Goal: Transaction & Acquisition: Obtain resource

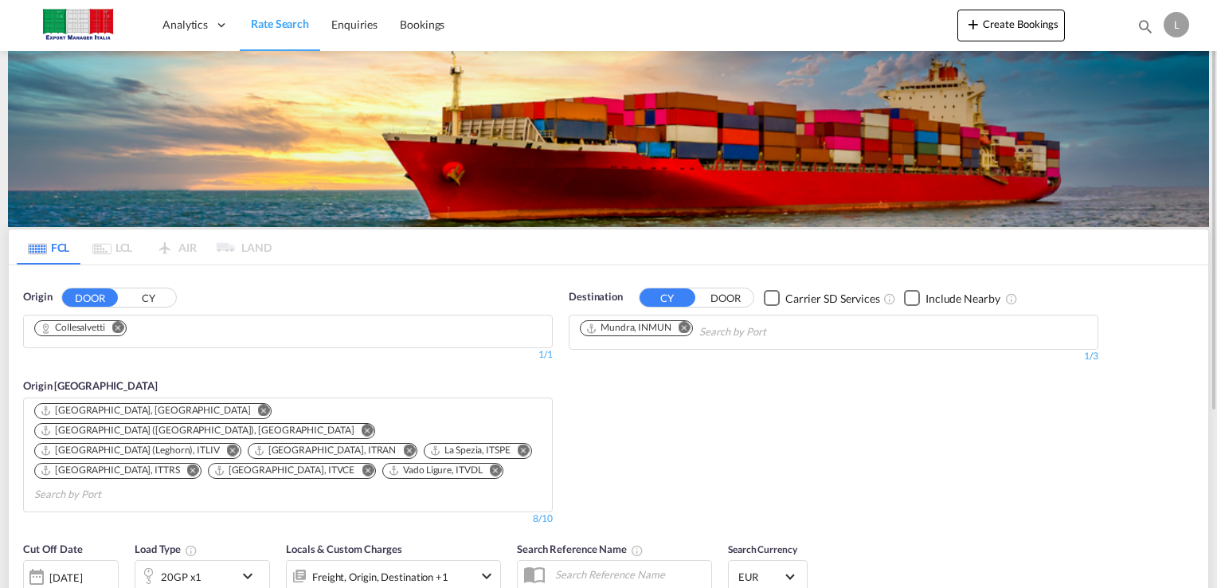
click at [254, 319] on md-chips "Collesalvetti" at bounding box center [288, 331] width 528 height 32
click at [119, 330] on md-icon "Remove" at bounding box center [118, 328] width 12 height 12
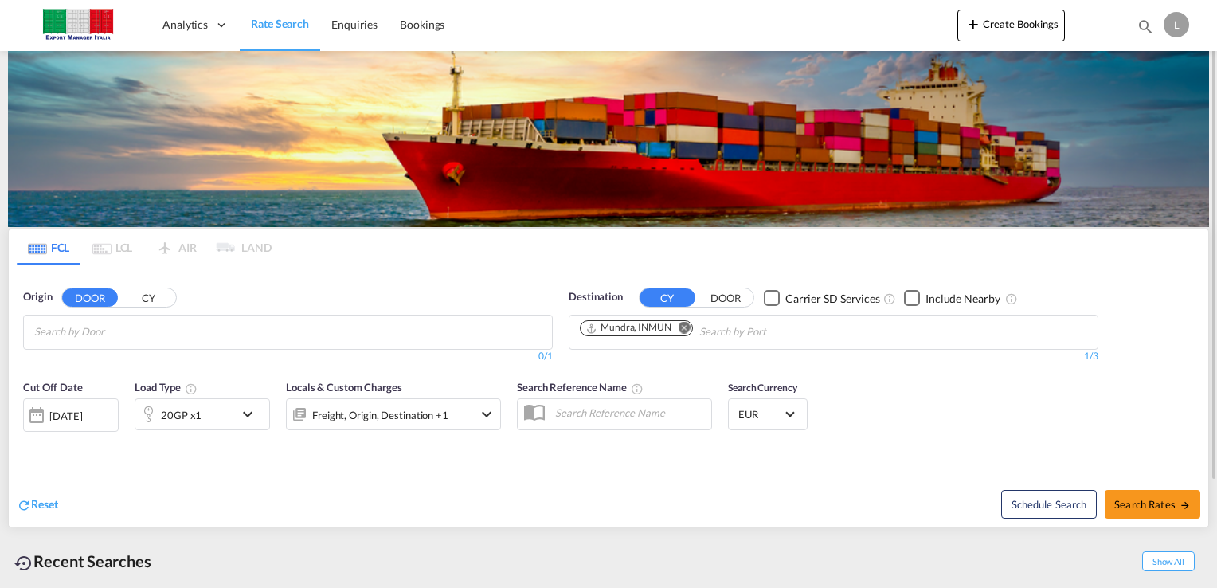
click at [122, 326] on input "Chips input." at bounding box center [109, 331] width 151 height 25
paste input "41014 [GEOGRAPHIC_DATA]"
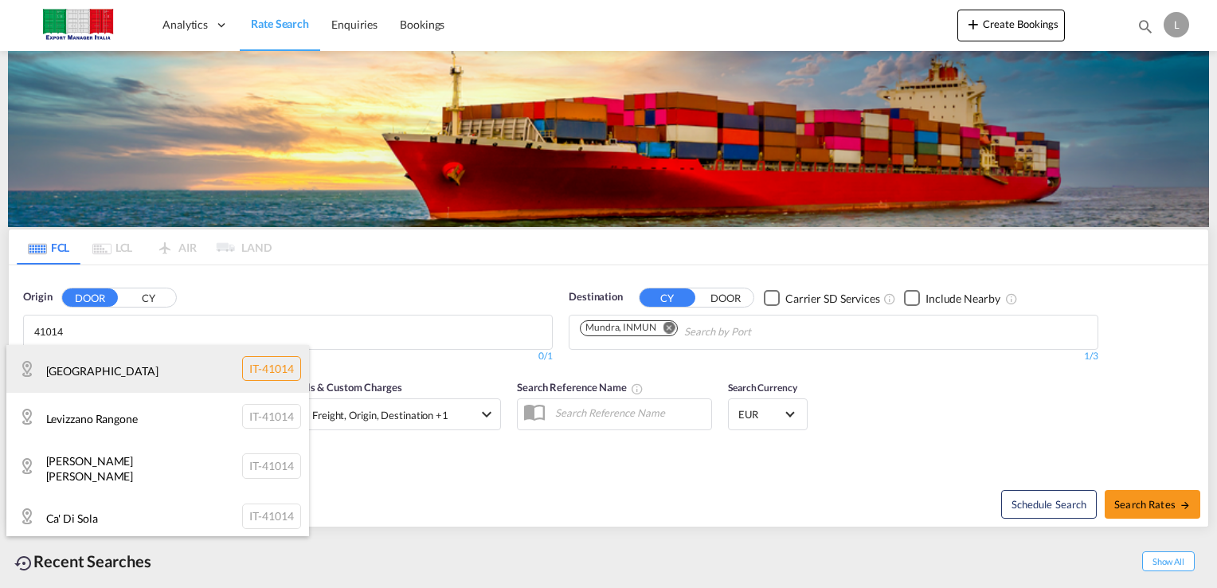
scroll to position [48, 0]
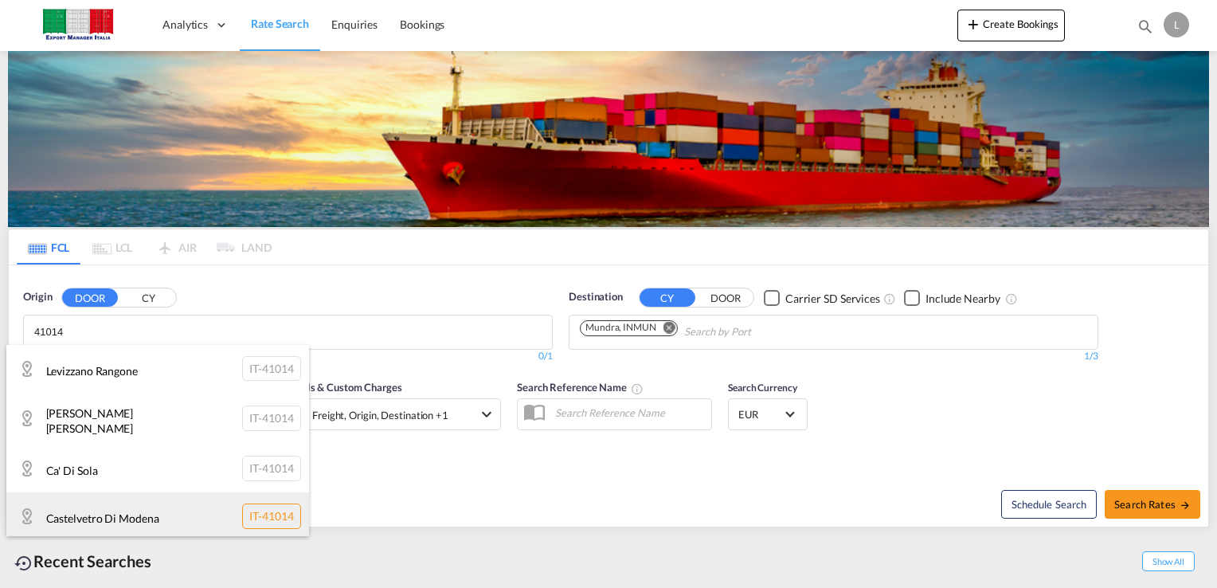
type input "41014"
click at [72, 514] on div "Castelvetro Di [GEOGRAPHIC_DATA] IT-41014" at bounding box center [157, 516] width 303 height 48
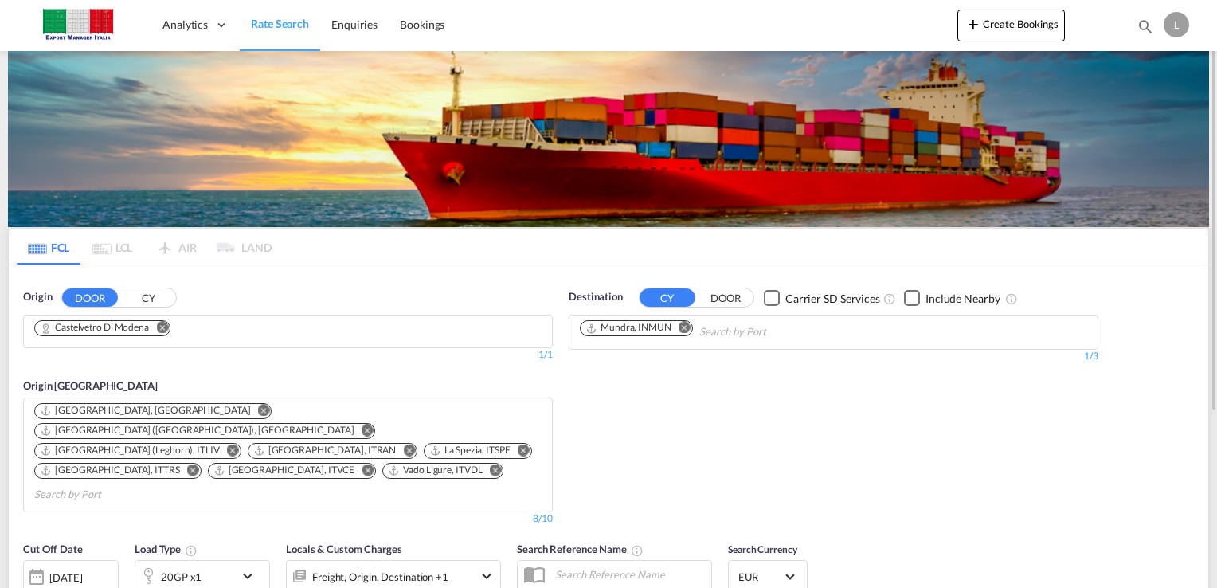
click at [684, 326] on md-icon "Remove" at bounding box center [684, 328] width 12 height 12
click at [684, 326] on input "Chips input." at bounding box center [655, 331] width 151 height 25
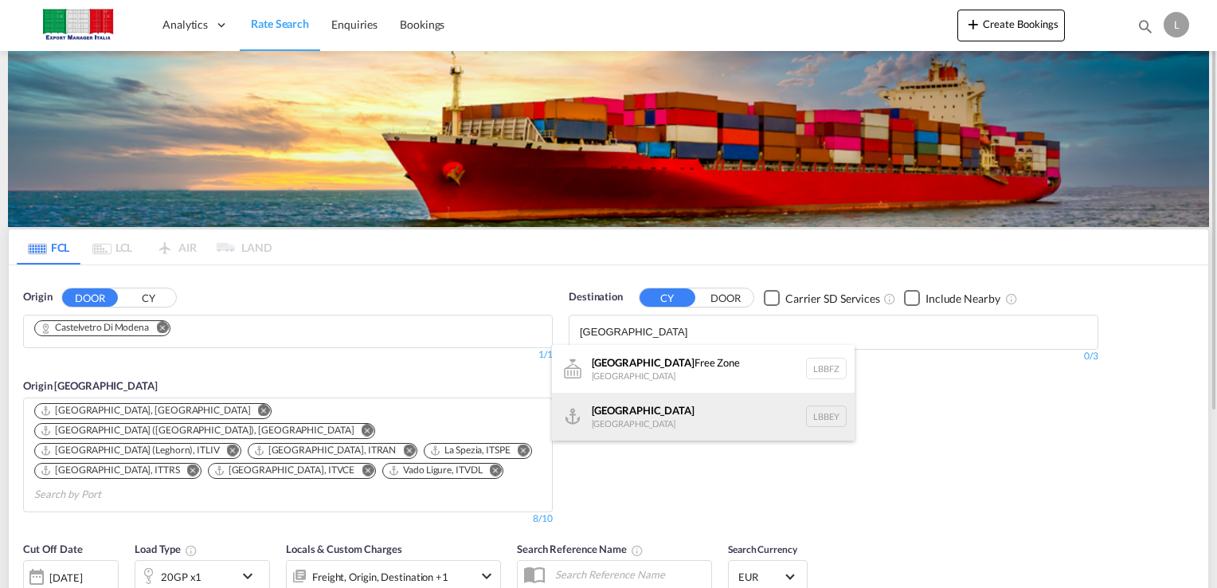
type input "[GEOGRAPHIC_DATA]"
click at [617, 412] on div "Beirut [GEOGRAPHIC_DATA] LBBEY" at bounding box center [703, 417] width 303 height 48
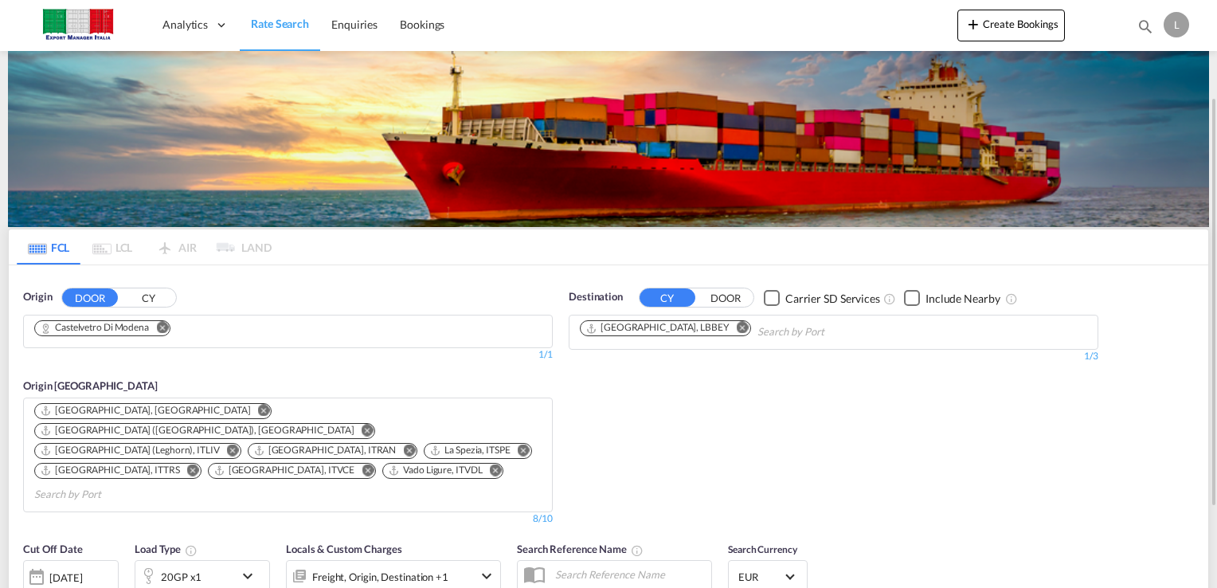
scroll to position [92, 0]
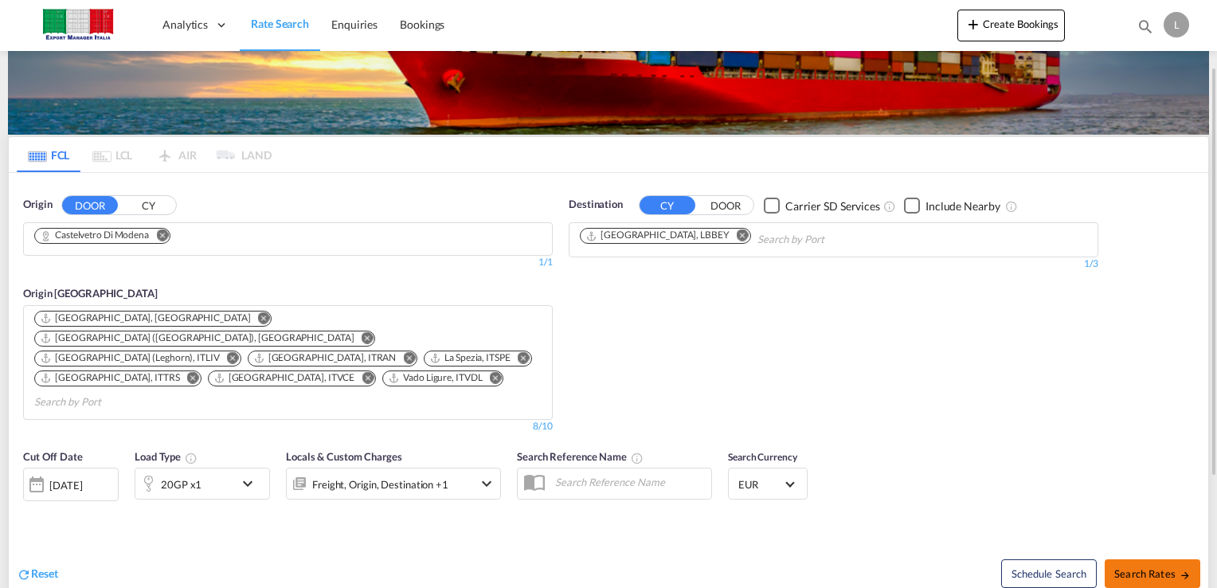
click at [1138, 567] on span "Search Rates" at bounding box center [1152, 573] width 76 height 13
type input "Castelvetro Di Modena to LBBEY / [DATE]"
